Goal: Transaction & Acquisition: Purchase product/service

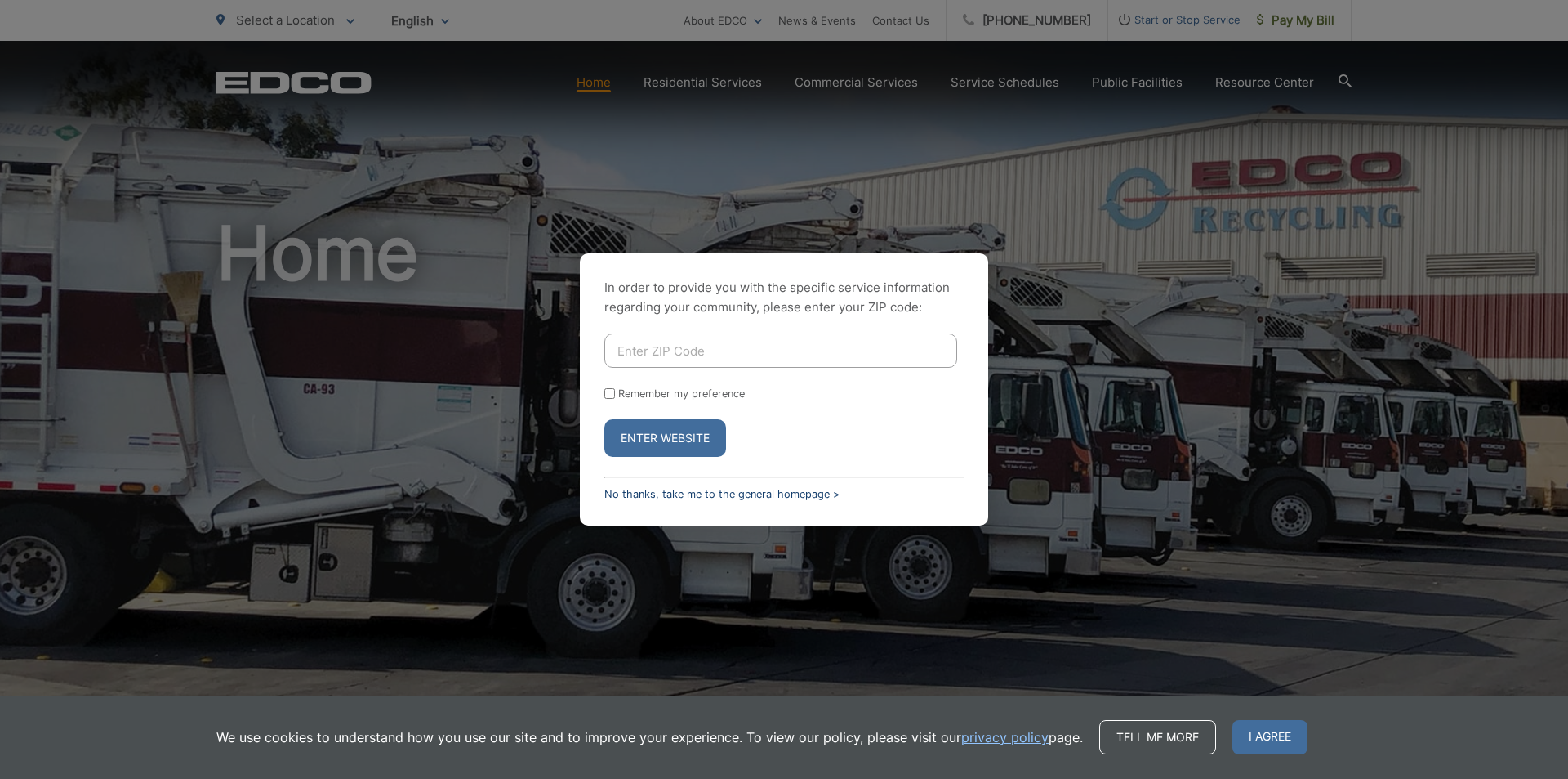
click at [623, 495] on link "No thanks, take me to the general homepage >" at bounding box center [722, 493] width 235 height 12
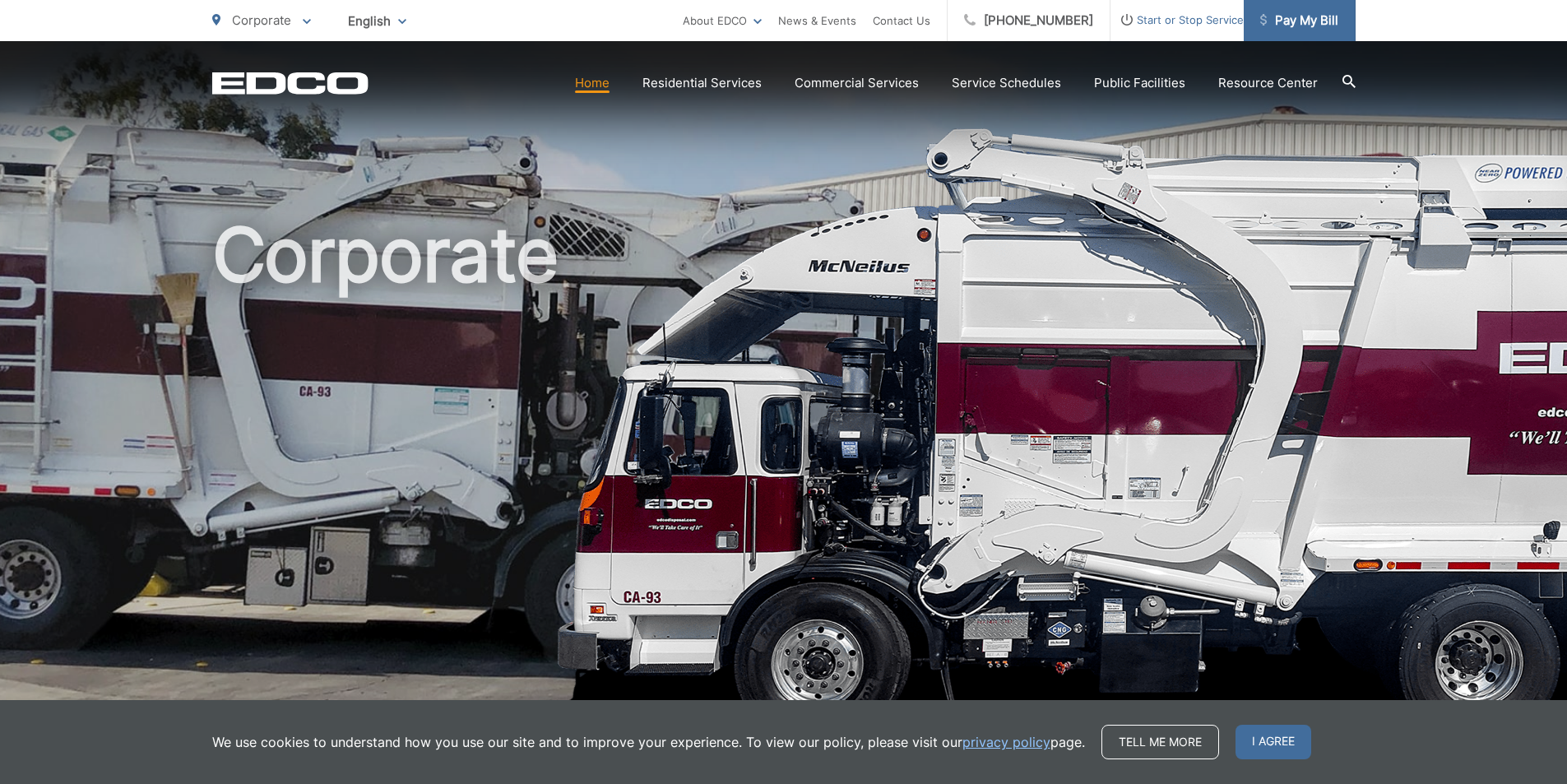
click at [1309, 31] on link "Pay My Bill" at bounding box center [1299, 20] width 112 height 41
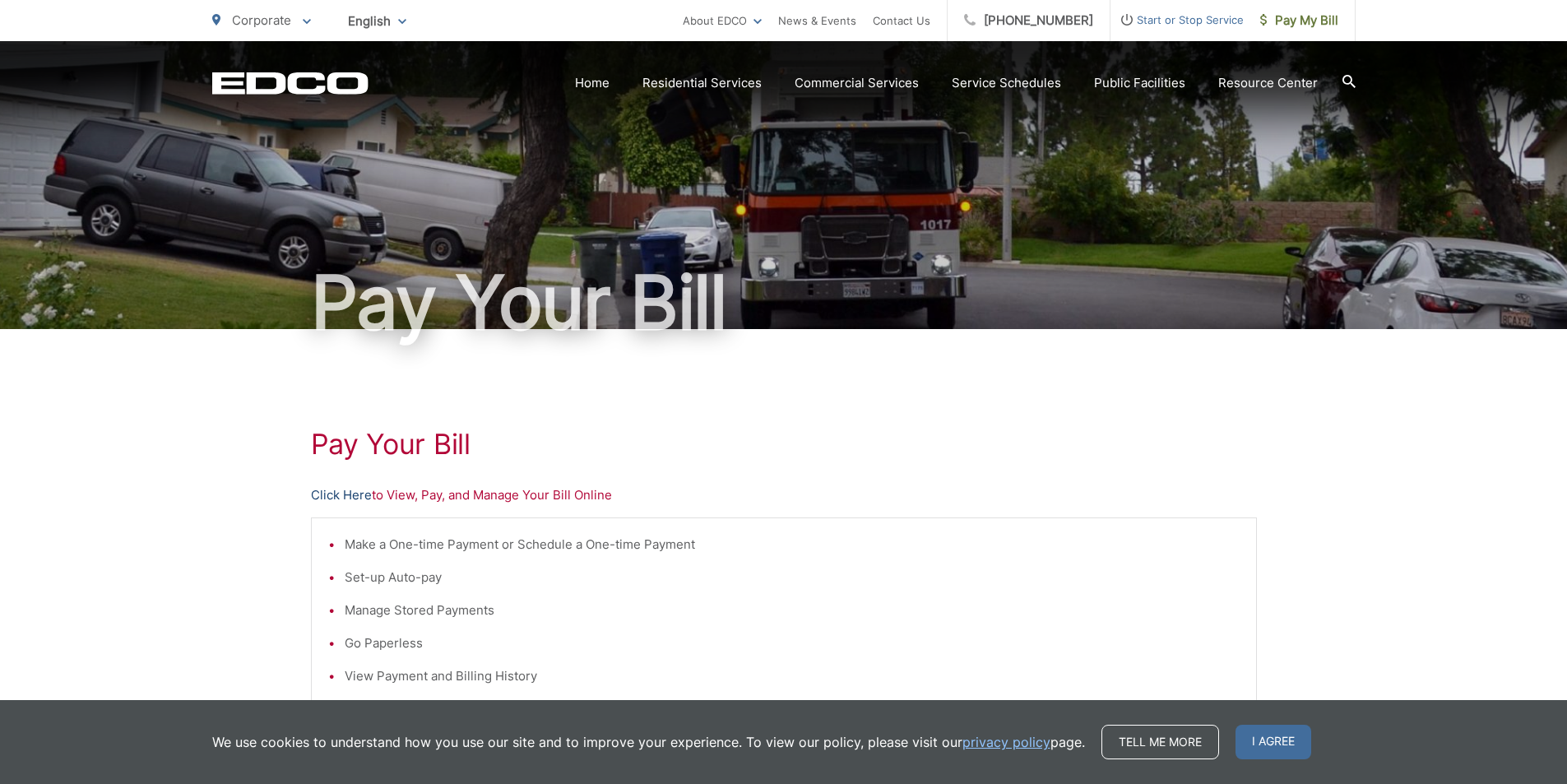
click at [346, 500] on link "Click Here" at bounding box center [340, 495] width 60 height 20
